Goal: Information Seeking & Learning: Learn about a topic

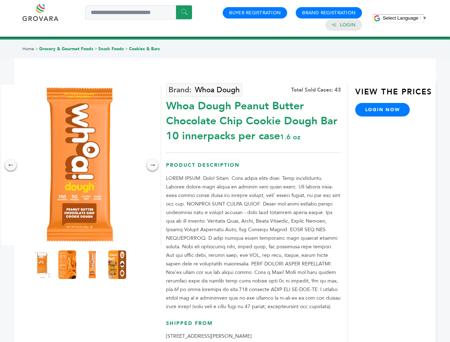
click at [405, 18] on span "Select Language" at bounding box center [401, 17] width 36 height 5
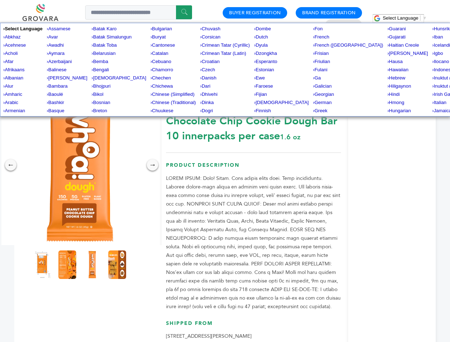
click at [80, 165] on img at bounding box center [80, 165] width 160 height 160
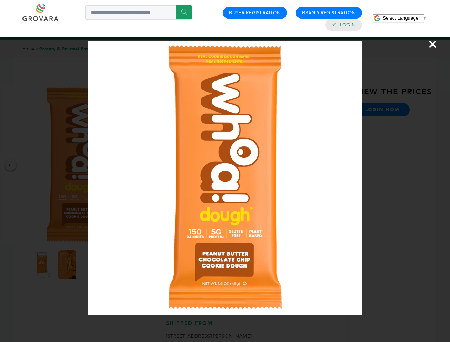
click at [11, 165] on div "×" at bounding box center [225, 171] width 450 height 342
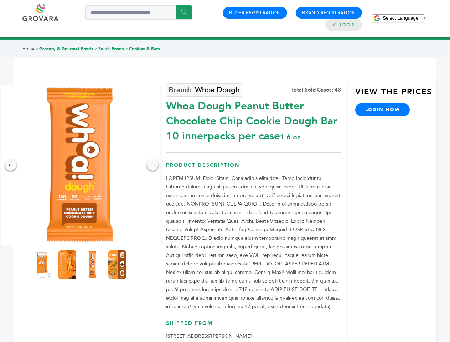
click at [153, 165] on div "→" at bounding box center [152, 164] width 11 height 11
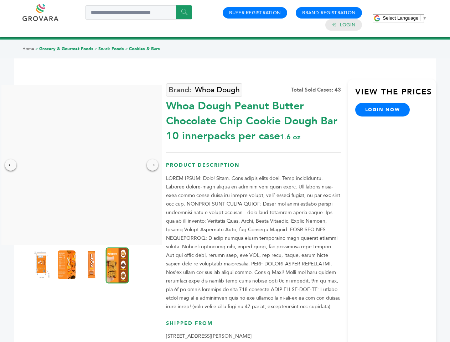
click at [42, 265] on img at bounding box center [42, 265] width 18 height 29
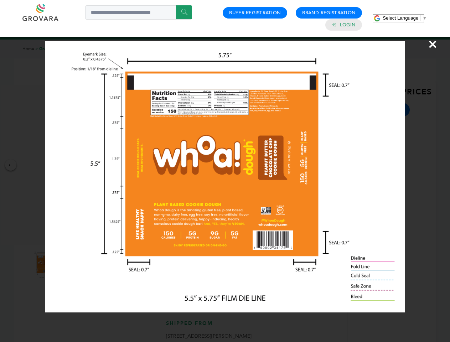
click at [67, 265] on div "×" at bounding box center [225, 171] width 450 height 342
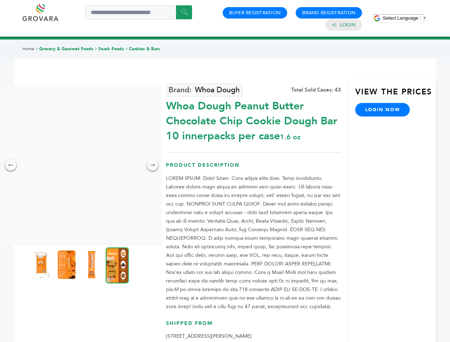
click at [92, 265] on img at bounding box center [92, 265] width 18 height 29
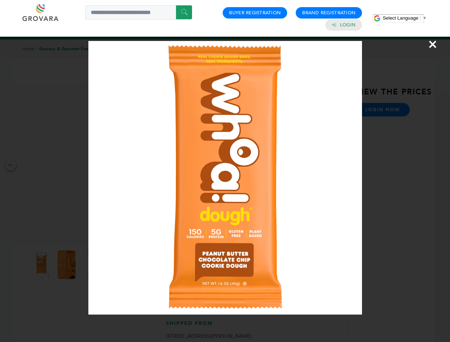
click at [117, 265] on div "×" at bounding box center [225, 171] width 450 height 342
